Goal: Transaction & Acquisition: Purchase product/service

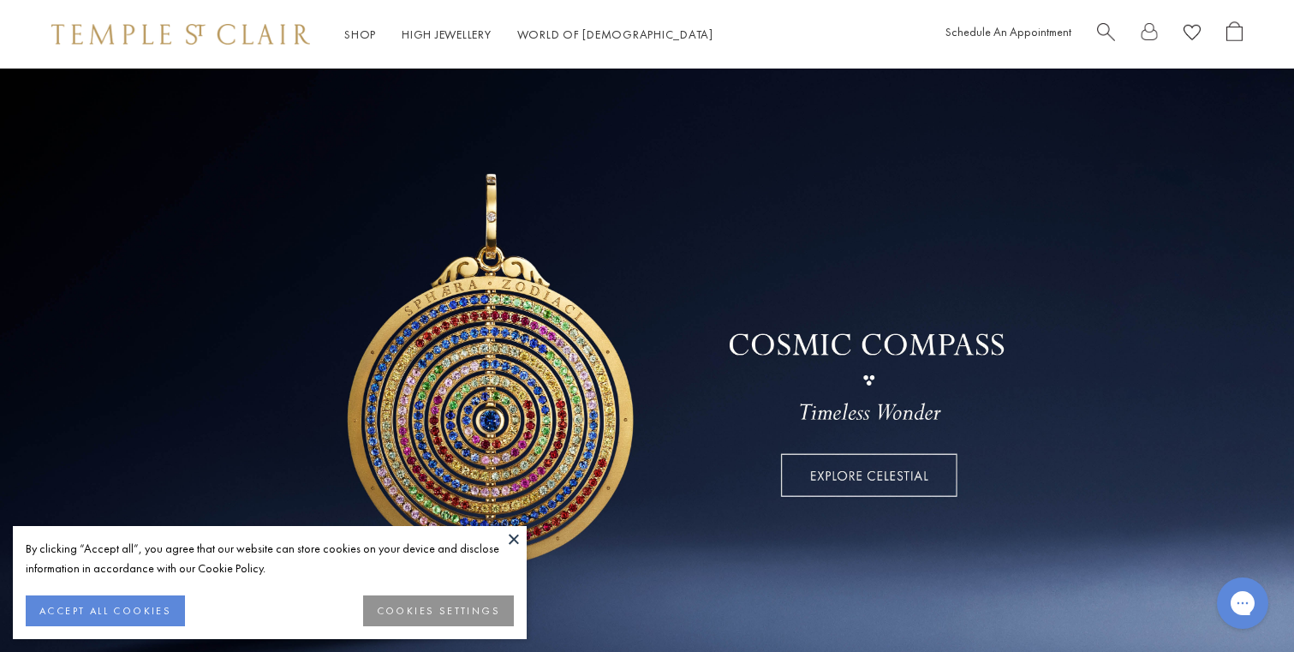
click at [511, 536] on button at bounding box center [514, 539] width 26 height 26
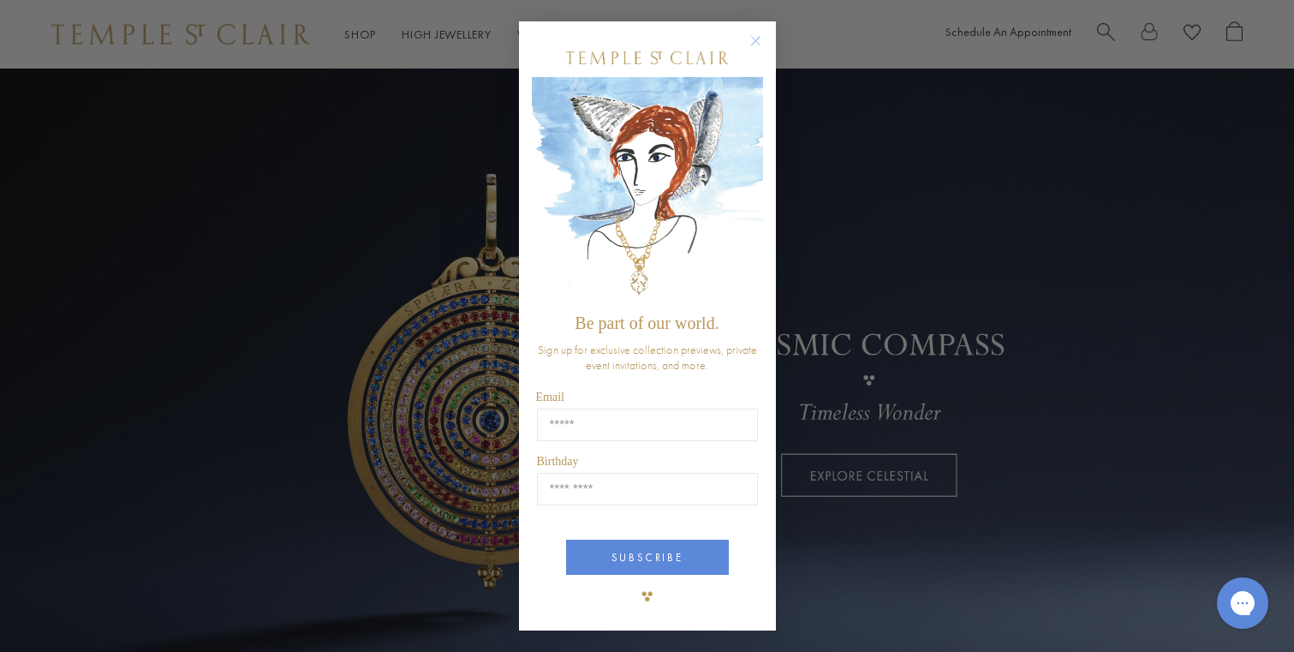
click at [279, 168] on div "Close dialog Be part of our world. Sign up for exclusive collection previews, p…" at bounding box center [647, 326] width 1294 height 652
click at [754, 38] on circle "Close dialog" at bounding box center [755, 40] width 21 height 21
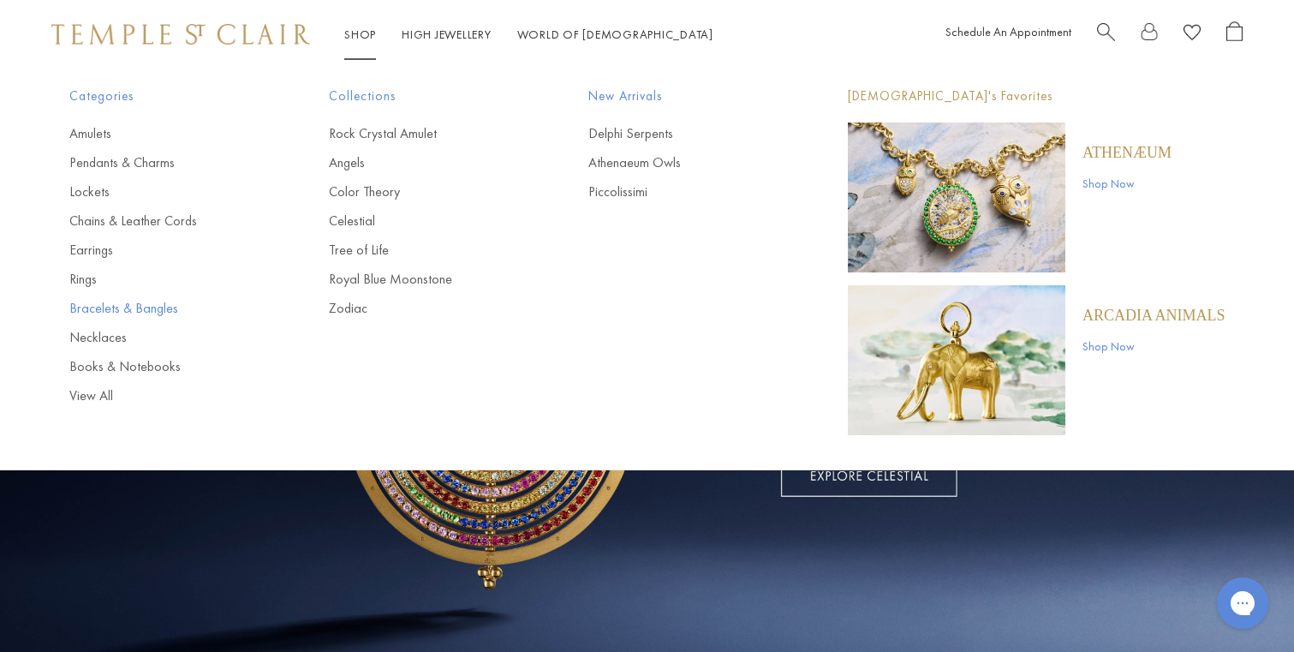
click at [123, 312] on link "Bracelets & Bangles" at bounding box center [164, 308] width 191 height 19
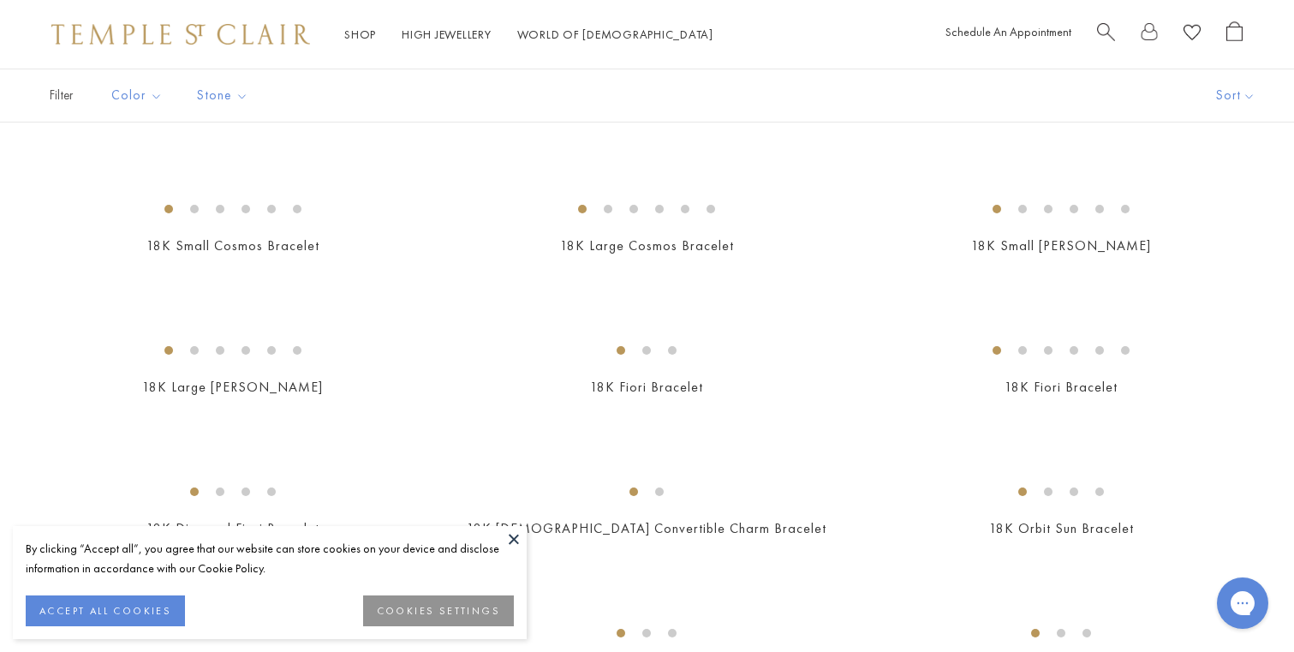
scroll to position [234, 0]
click at [509, 538] on button at bounding box center [514, 539] width 26 height 26
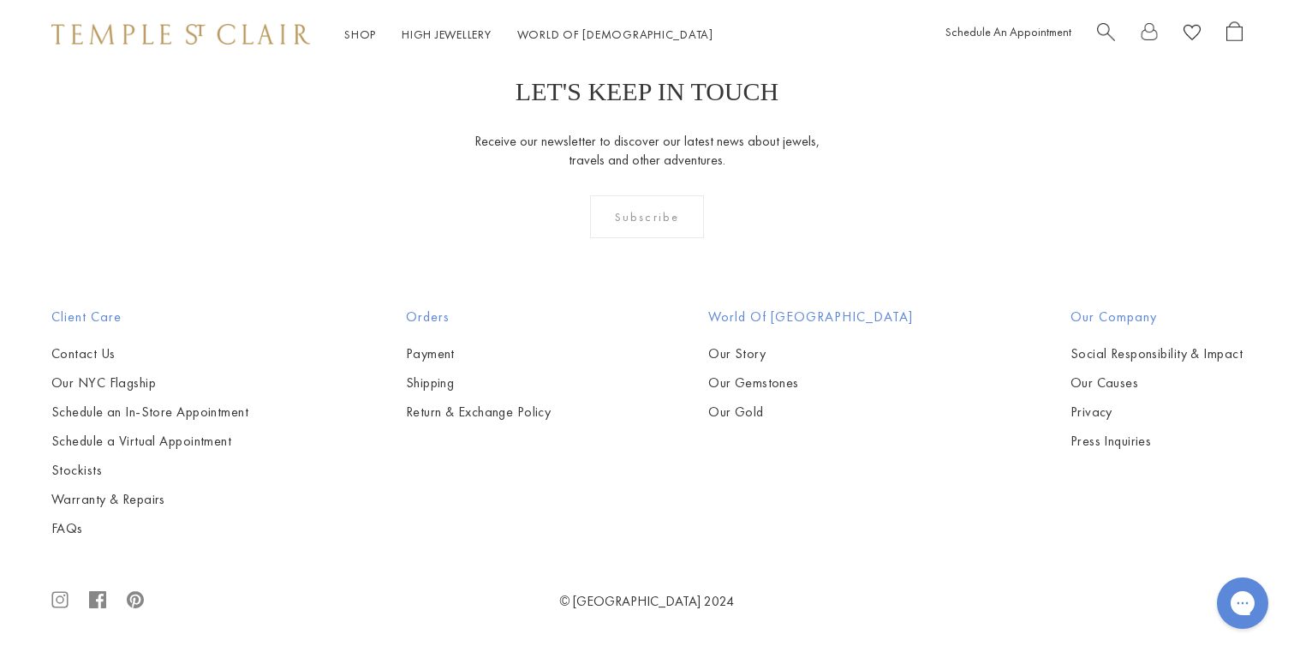
scroll to position [4636, 0]
